Goal: Task Accomplishment & Management: Manage account settings

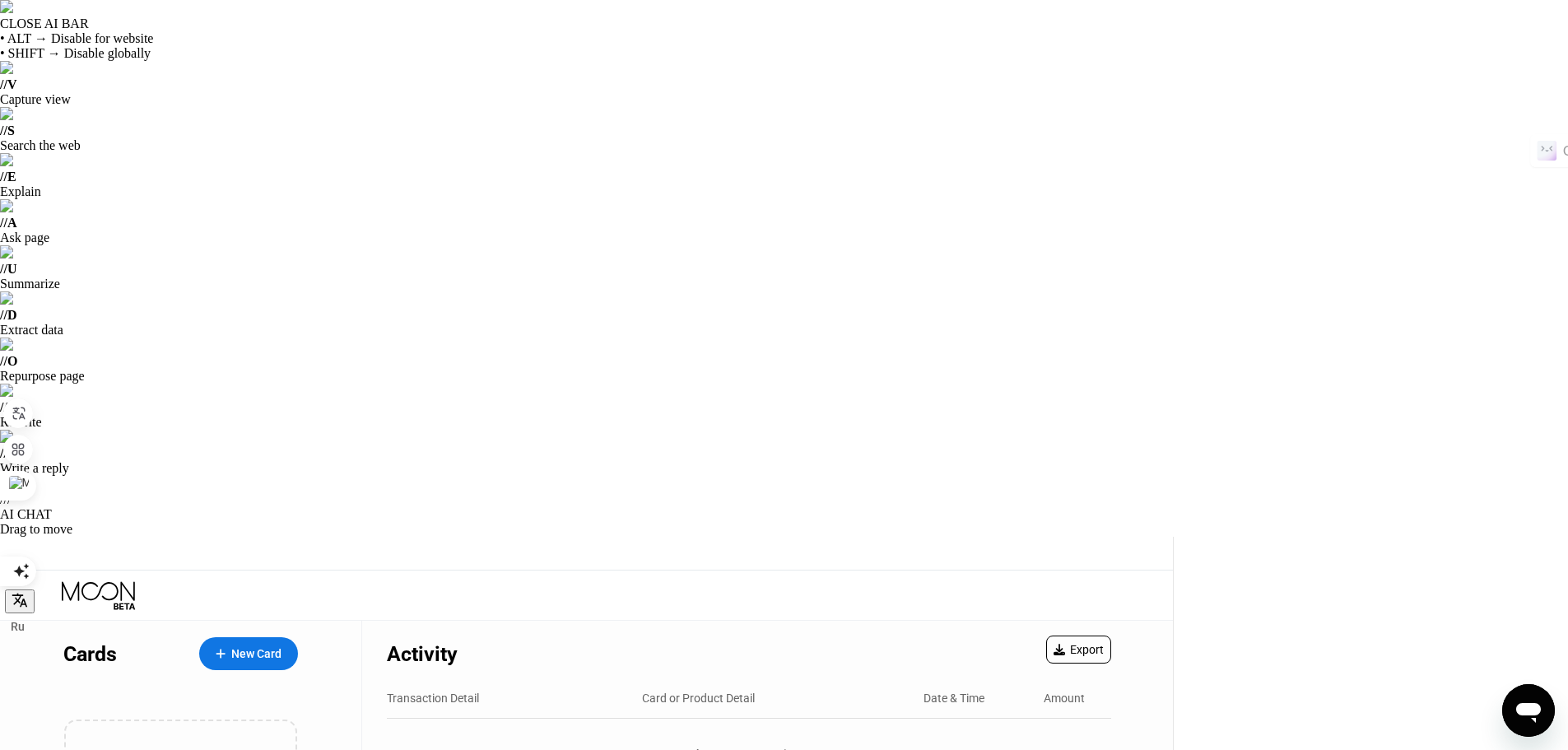
click at [1491, 579] on circle at bounding box center [1489, 594] width 33 height 33
click at [1389, 725] on div "Settings" at bounding box center [1387, 732] width 42 height 13
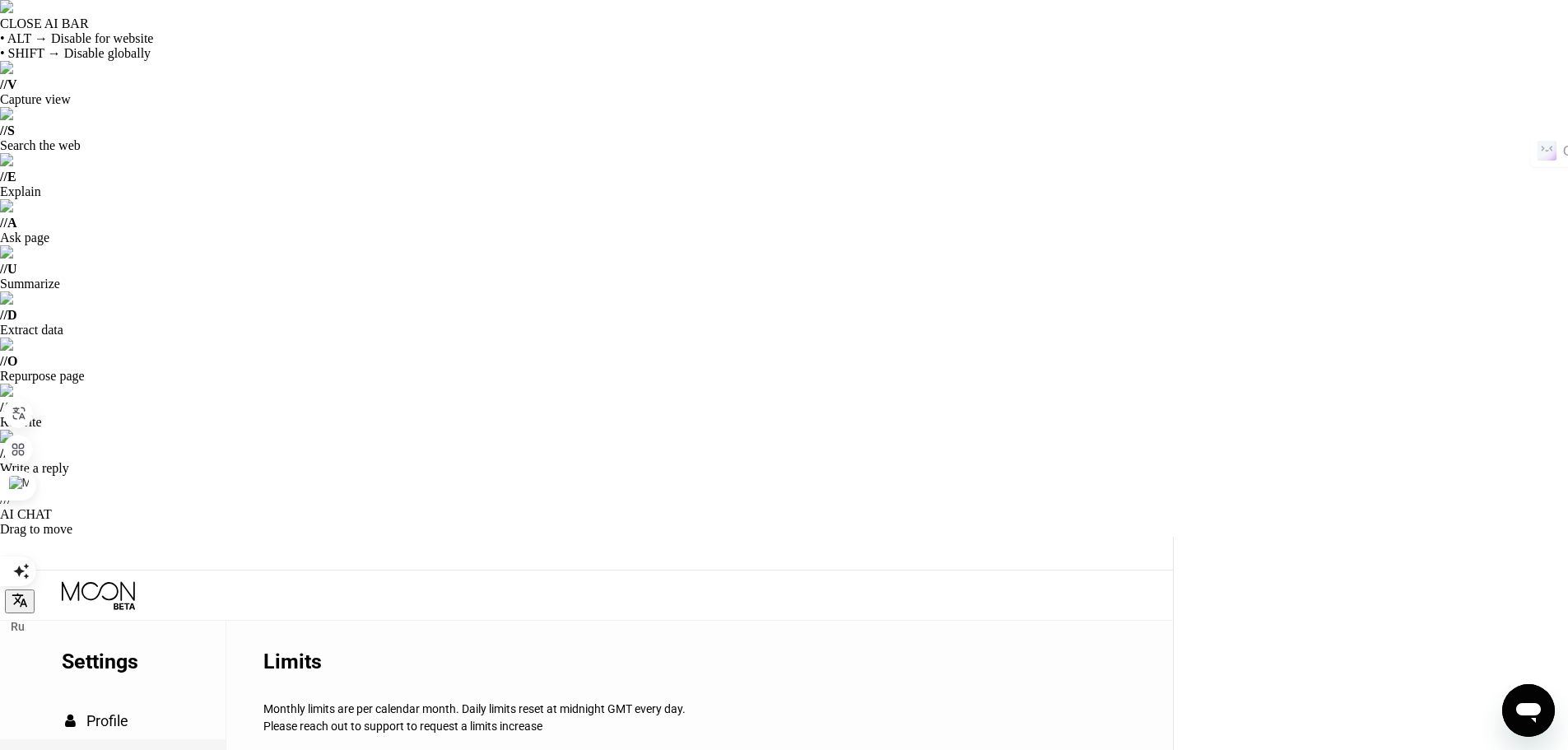
click at [107, 749] on span "Rewards" at bounding box center [115, 758] width 58 height 18
